Goal: Obtain resource: Download file/media

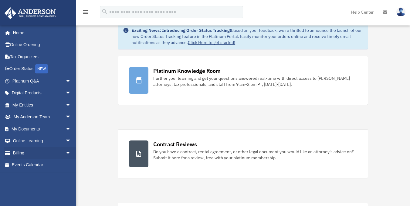
scroll to position [20, 0]
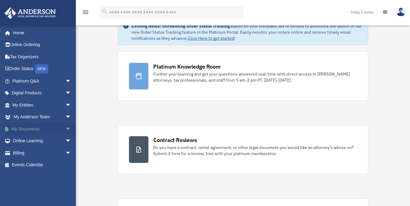
click at [65, 130] on span "arrow_drop_down" at bounding box center [71, 129] width 12 height 12
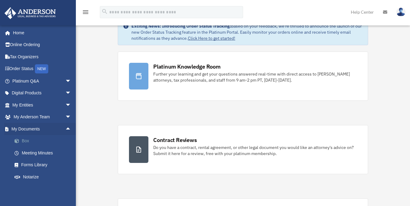
click at [32, 141] on link "Box" at bounding box center [44, 141] width 72 height 12
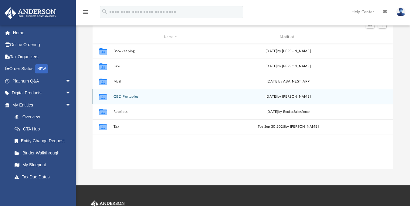
scroll to position [59, 0]
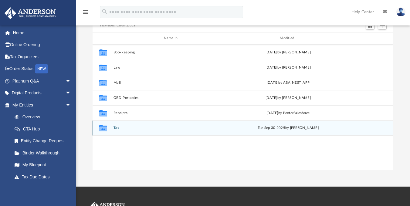
click at [146, 130] on div "Collaborated Folder Tax [DATE] by [PERSON_NAME]" at bounding box center [242, 127] width 300 height 15
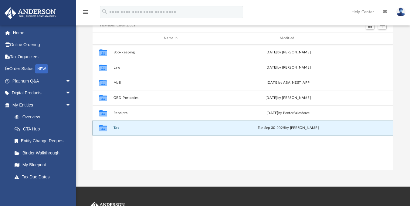
click at [146, 130] on div "Collaborated Folder Tax [DATE] by [PERSON_NAME]" at bounding box center [242, 127] width 300 height 15
click at [104, 129] on icon "grid" at bounding box center [103, 128] width 8 height 5
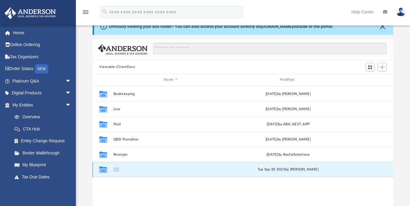
scroll to position [27, 0]
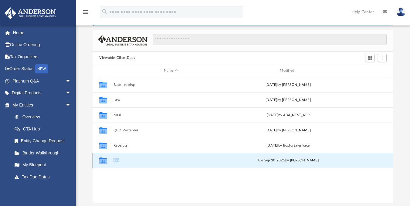
click at [129, 157] on div "Collaborated Folder Tax [DATE] by [PERSON_NAME]" at bounding box center [242, 160] width 300 height 15
click at [99, 162] on icon "grid" at bounding box center [103, 161] width 8 height 5
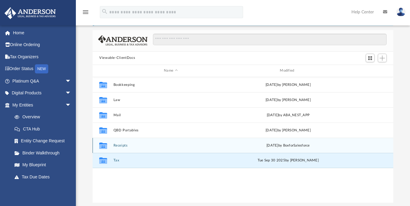
click at [105, 147] on icon "grid" at bounding box center [103, 145] width 8 height 6
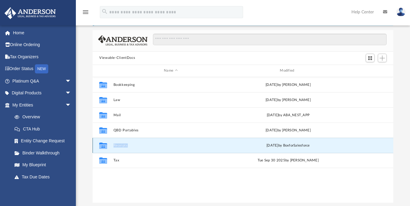
click at [105, 147] on icon "grid" at bounding box center [103, 145] width 8 height 6
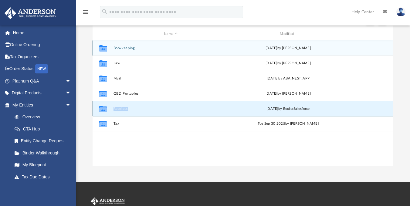
scroll to position [66, 0]
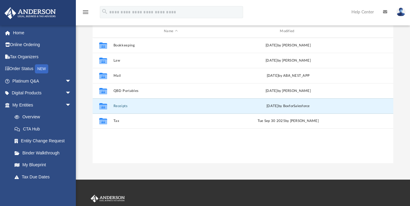
click at [165, 146] on div "Collaborated Folder Bookkeeping [DATE] by [PERSON_NAME] Collaborated Folder Law…" at bounding box center [242, 101] width 300 height 126
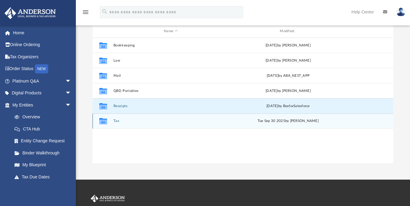
click at [115, 122] on button "Tax" at bounding box center [170, 121] width 115 height 4
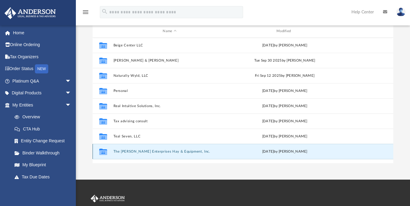
click at [134, 152] on button "The [PERSON_NAME] Enterprises Hay & Equipment, Inc." at bounding box center [169, 151] width 112 height 4
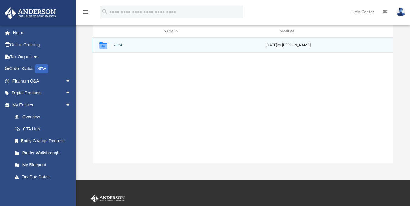
click at [115, 45] on button "2024" at bounding box center [170, 45] width 115 height 4
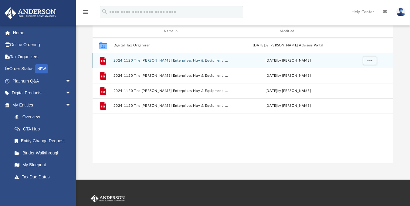
click at [185, 61] on button "2024 1120 The [PERSON_NAME] Enterprises Hay & Equipment, Inc. - e-file authoriz…" at bounding box center [170, 60] width 115 height 4
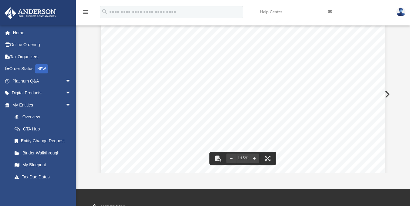
scroll to position [0, 0]
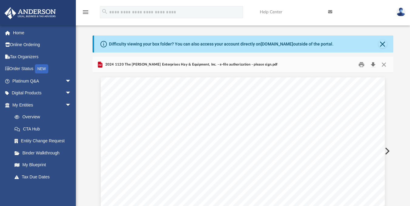
click at [371, 64] on button "Download" at bounding box center [372, 64] width 11 height 9
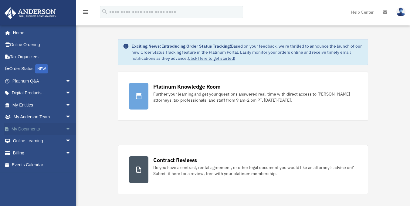
click at [58, 126] on link "My Documents arrow_drop_down" at bounding box center [42, 129] width 76 height 12
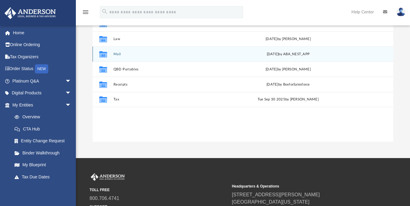
scroll to position [89, 0]
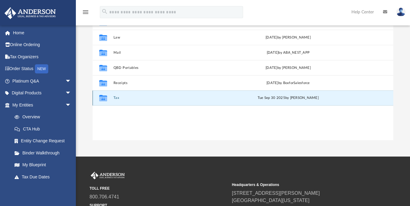
click at [116, 97] on button "Tax" at bounding box center [170, 98] width 115 height 4
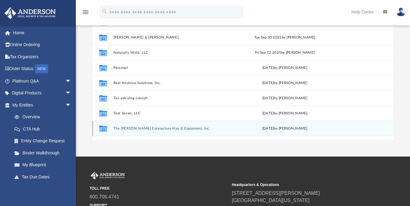
click at [149, 127] on button "The [PERSON_NAME] Enterprises Hay & Equipment, Inc." at bounding box center [169, 128] width 112 height 4
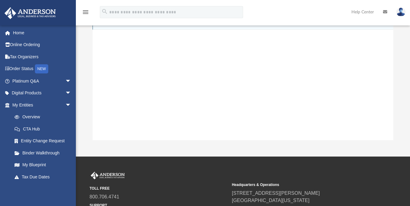
scroll to position [0, 0]
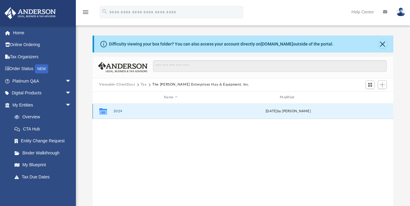
click at [120, 112] on button "2024" at bounding box center [170, 111] width 115 height 4
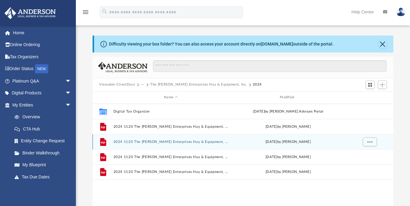
click at [150, 142] on button "2024 1120 The [PERSON_NAME] Enterprises Hay & Equipment, Inc. - Filing Instruct…" at bounding box center [170, 141] width 115 height 4
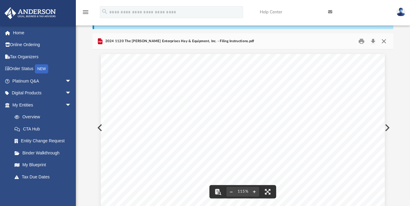
click at [385, 39] on button "Close" at bounding box center [383, 40] width 11 height 9
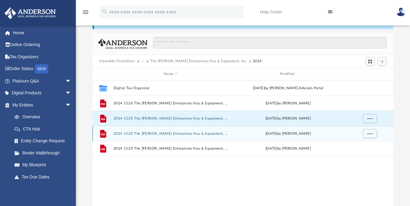
click at [169, 134] on button "2024 1120 The [PERSON_NAME] Enterprises Hay & Equipment, Inc. - Form OR-20-V Pa…" at bounding box center [170, 133] width 115 height 4
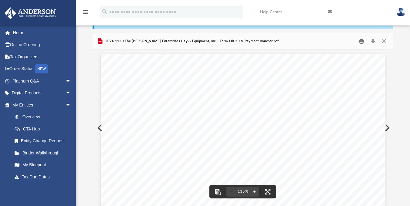
click at [362, 42] on button "Print" at bounding box center [361, 40] width 12 height 9
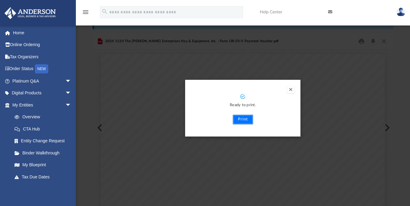
click at [245, 120] on button "Print" at bounding box center [243, 120] width 20 height 10
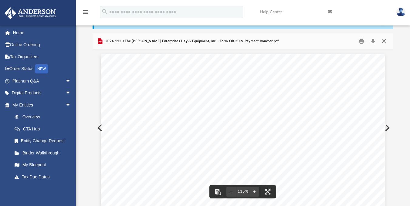
click at [382, 43] on button "Close" at bounding box center [383, 40] width 11 height 9
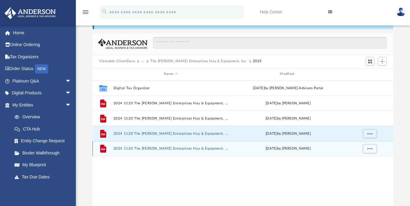
click at [196, 148] on button "2024 1120 The [PERSON_NAME] Enterprises Hay & Equipment, Inc. - Review Copy.pdf" at bounding box center [170, 148] width 115 height 4
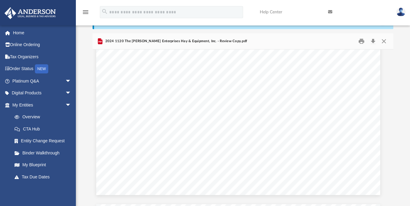
scroll to position [13638, 5]
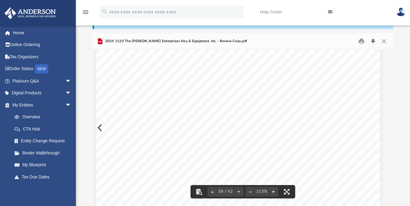
click at [373, 40] on button "Download" at bounding box center [372, 40] width 11 height 9
